Goal: Find specific page/section: Find specific page/section

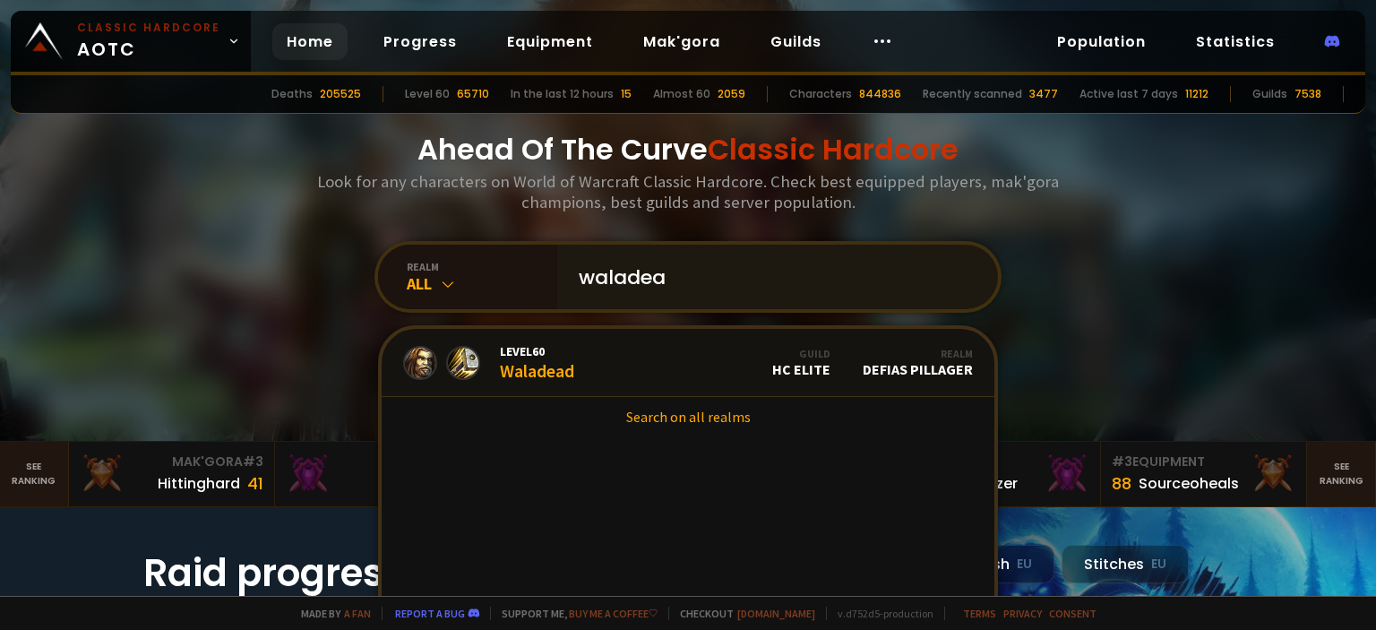
click at [656, 272] on input "waladea" at bounding box center [772, 277] width 409 height 65
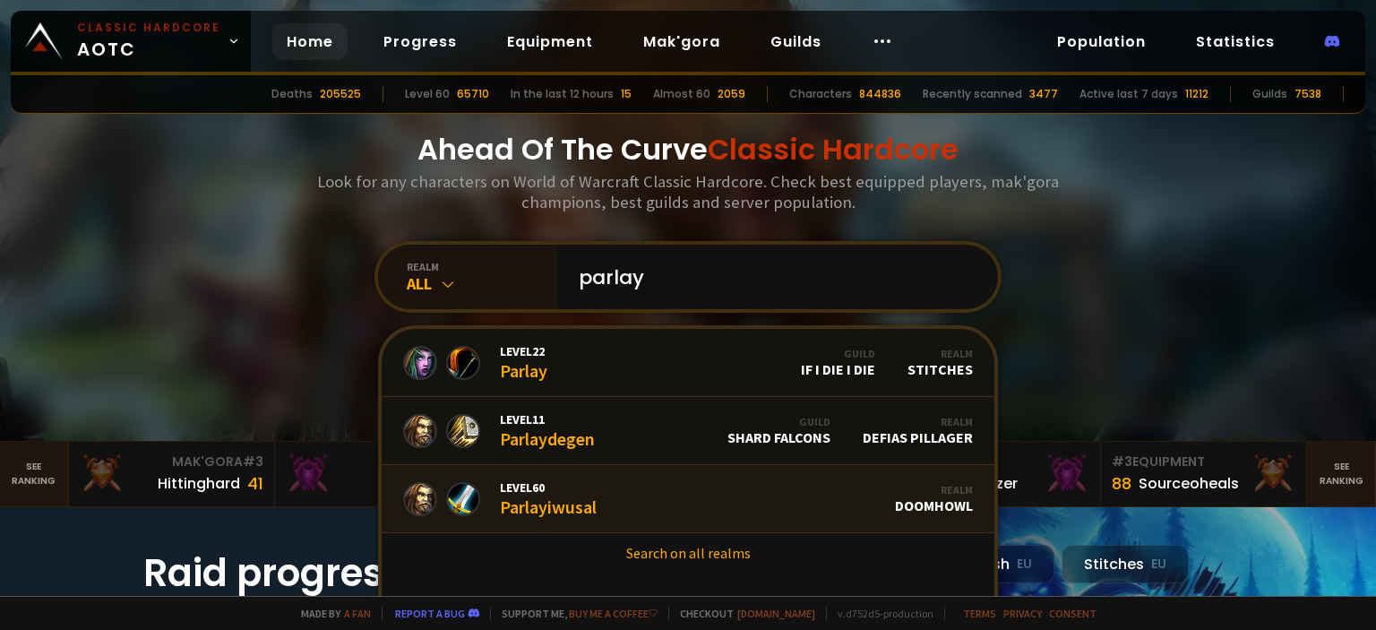
type input "parlay"
click at [656, 501] on link "Level 60 Parlayiwusal Realm Doomhowl" at bounding box center [688, 499] width 613 height 68
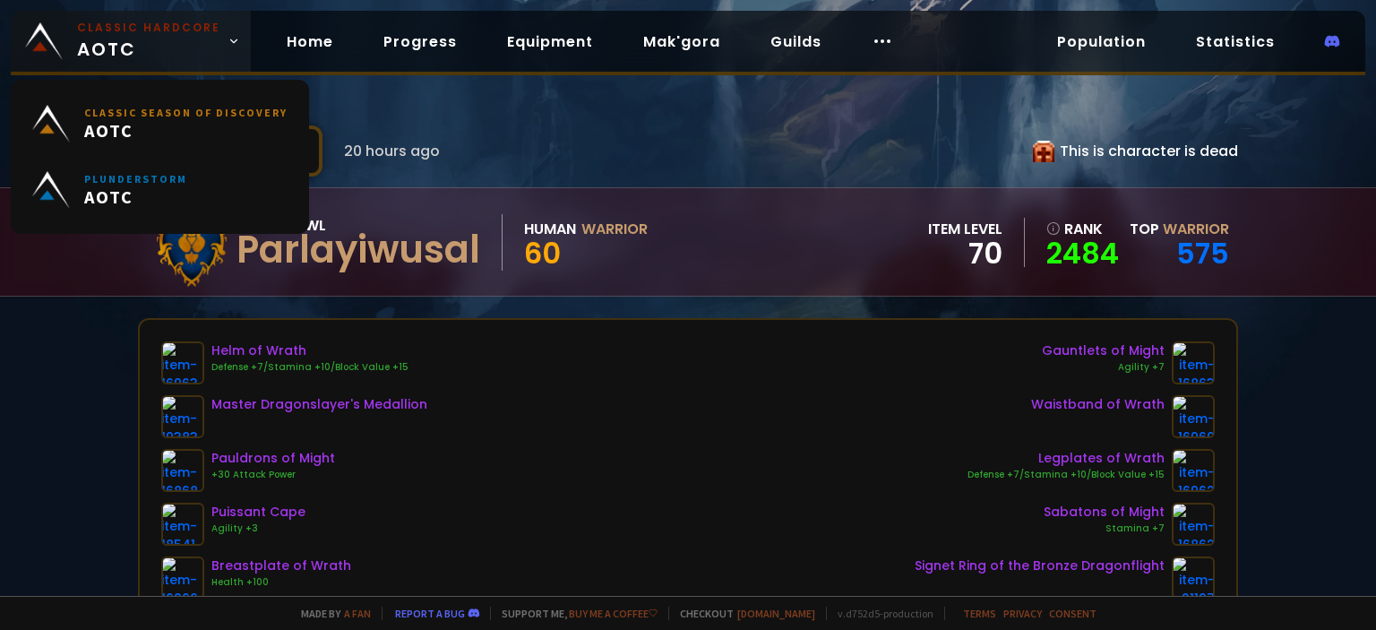
click at [127, 40] on span "Classic Hardcore AOTC" at bounding box center [148, 41] width 143 height 43
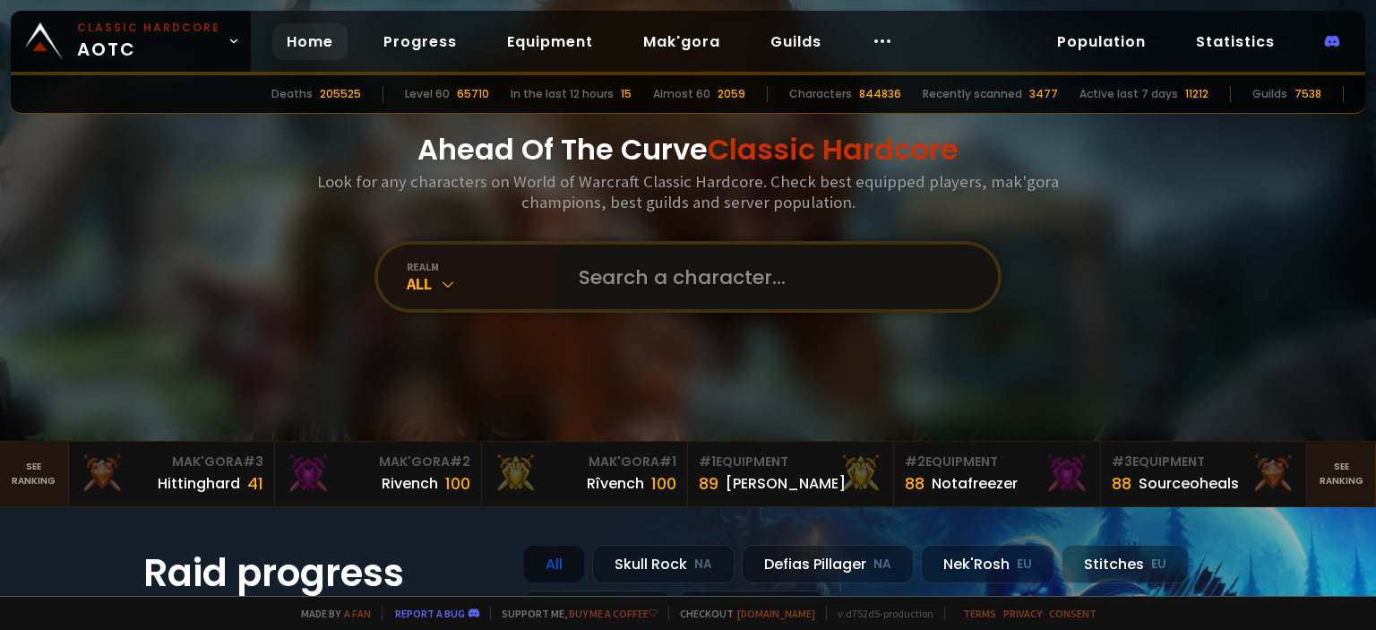
click at [579, 278] on input "text" at bounding box center [772, 277] width 409 height 65
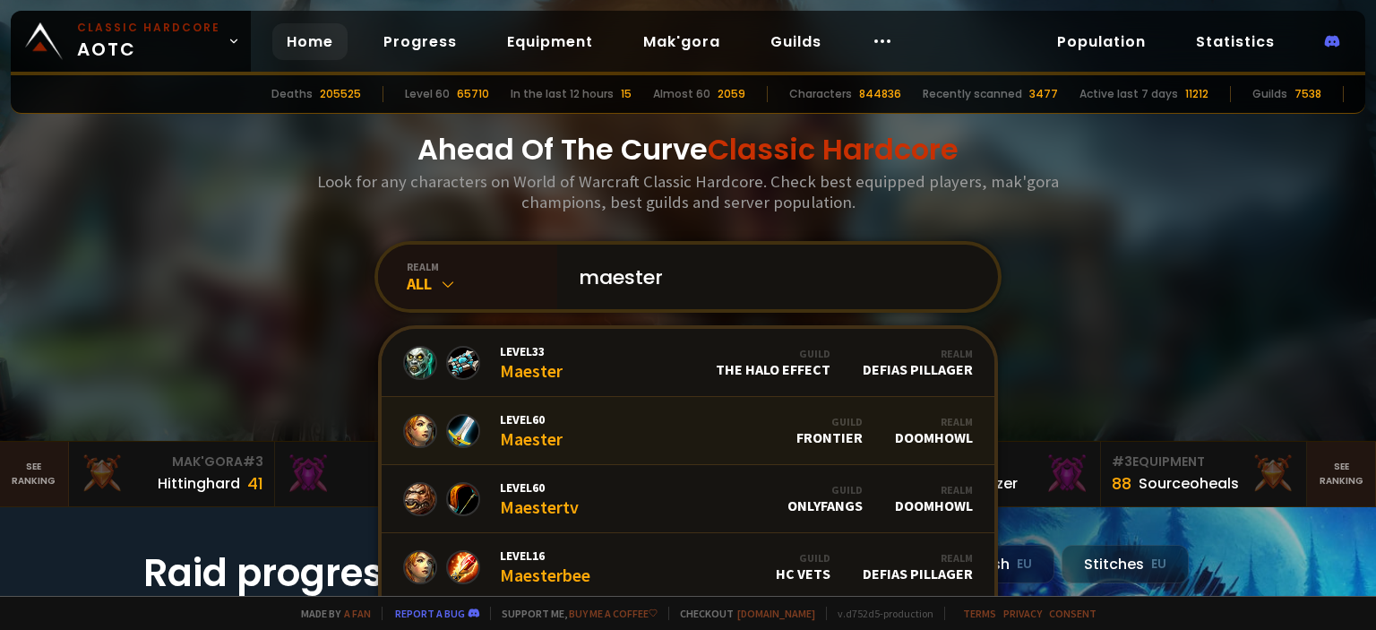
type input "maester"
click at [656, 429] on link "Level 60 Maester Guild Frontier Realm Doomhowl" at bounding box center [688, 431] width 613 height 68
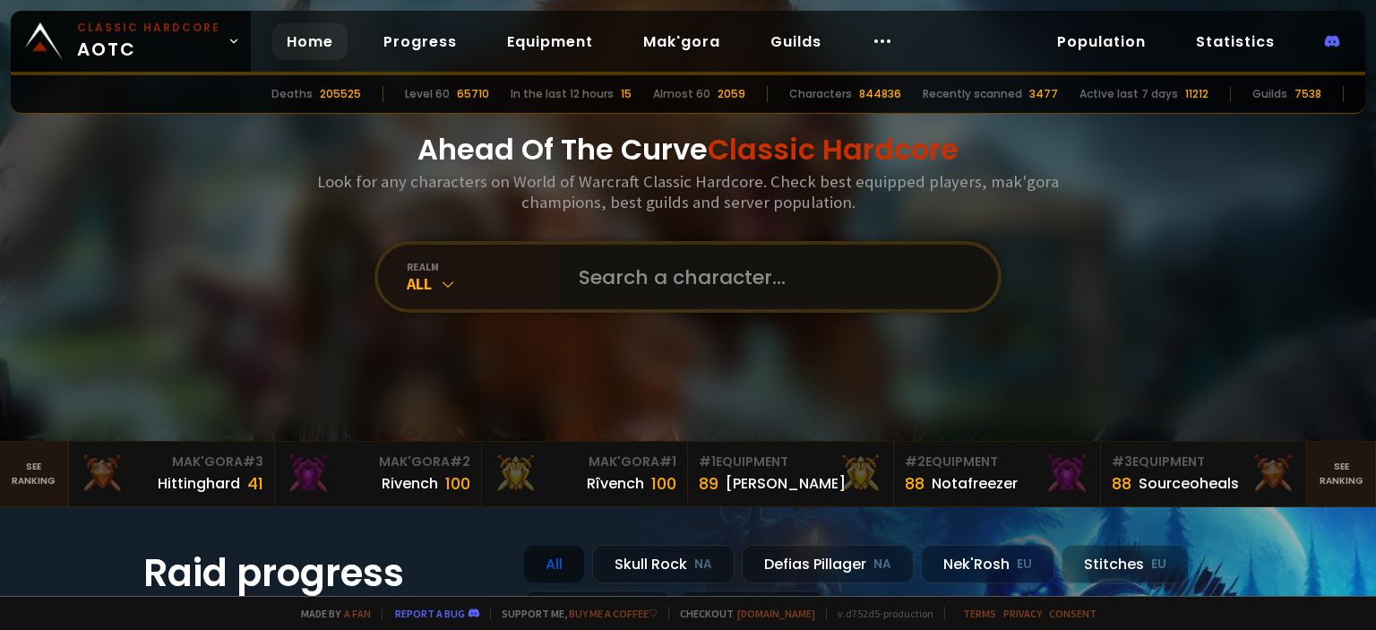
click at [648, 274] on input "text" at bounding box center [772, 277] width 409 height 65
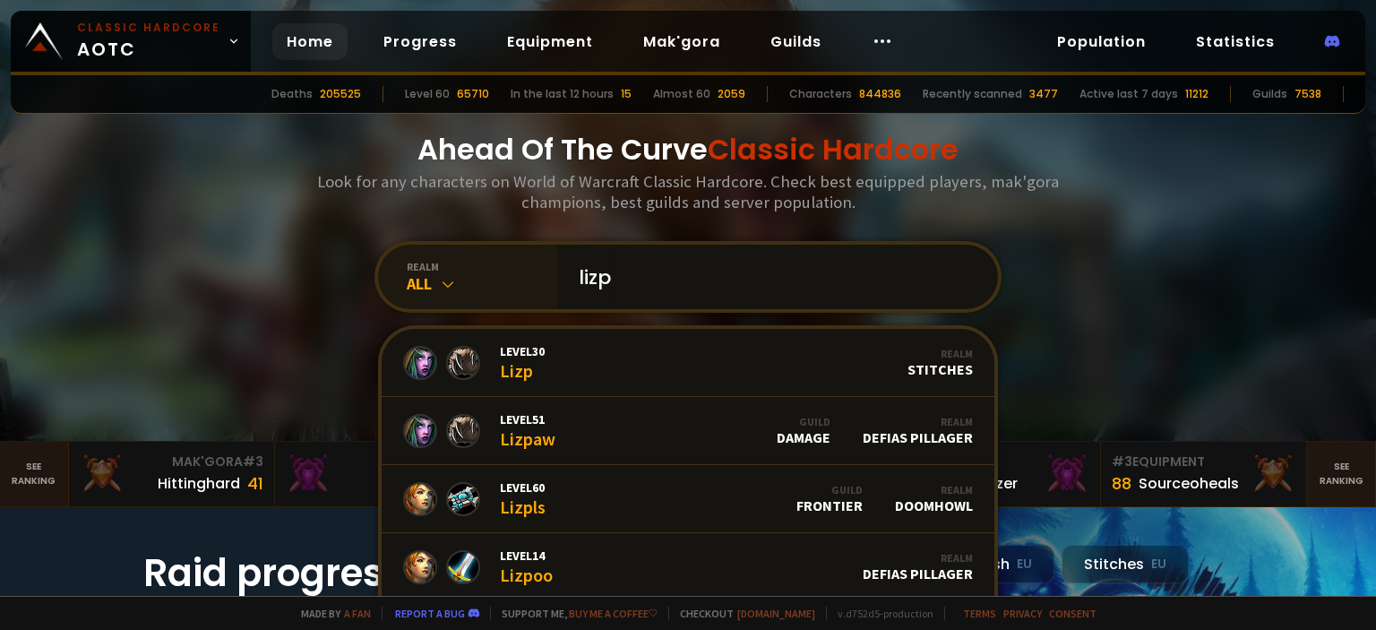
drag, startPoint x: 648, startPoint y: 270, endPoint x: 472, endPoint y: 254, distance: 176.4
click at [472, 254] on div "realm All lizp Level 30 Lizp Realm Stitches Level 51 Lizpaw Guild Damage Realm …" at bounding box center [688, 277] width 627 height 72
type input "lizp"
